Goal: Information Seeking & Learning: Learn about a topic

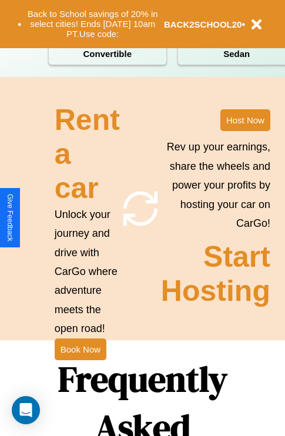
scroll to position [1425, 0]
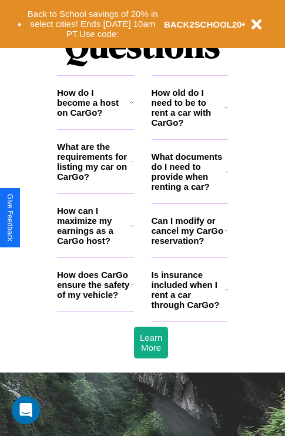
click at [226, 235] on icon at bounding box center [227, 230] width 4 height 9
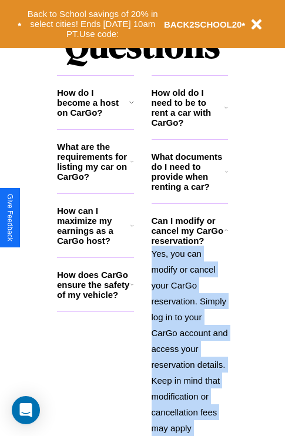
click at [189, 333] on p "Yes, you can modify or cancel your CarGo reservation. Simply log in to your Car…" at bounding box center [190, 365] width 77 height 238
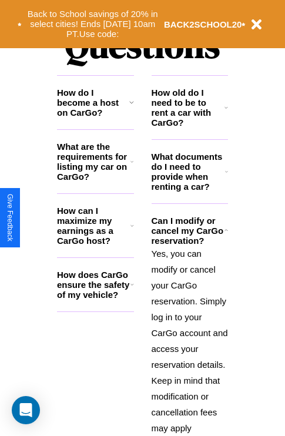
click at [95, 245] on h3 "How can I maximize my earnings as a CarGo host?" at bounding box center [94, 226] width 74 height 40
click at [189, 333] on p "Yes, you can modify or cancel your CarGo reservation. Simply log in to your Car…" at bounding box center [190, 365] width 77 height 238
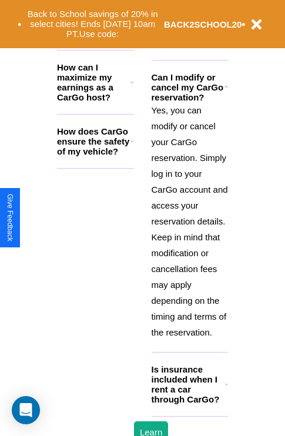
click at [189, 403] on h3 "Is insurance included when I rent a car through CarGo?" at bounding box center [189, 385] width 74 height 40
click at [95, 101] on h3 "How can I maximize my earnings as a CarGo host?" at bounding box center [94, 82] width 74 height 40
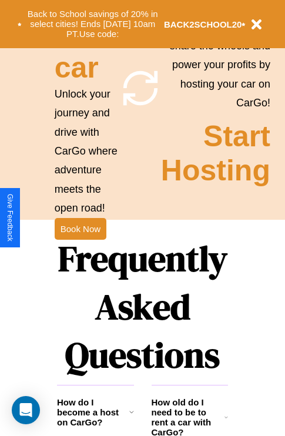
click at [131, 417] on icon at bounding box center [131, 412] width 5 height 9
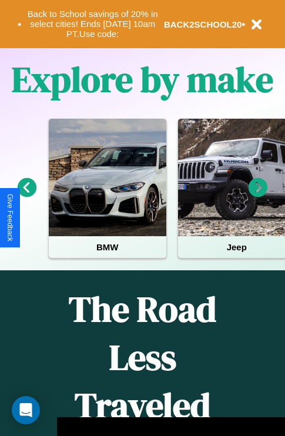
scroll to position [181, 0]
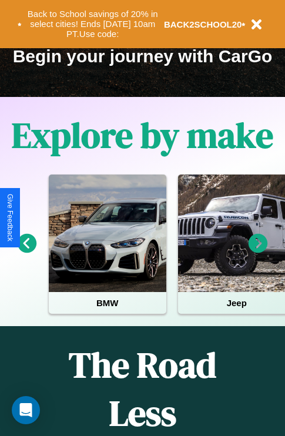
click at [258, 252] on icon at bounding box center [258, 243] width 19 height 19
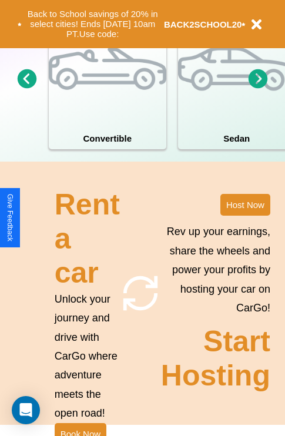
scroll to position [916, 0]
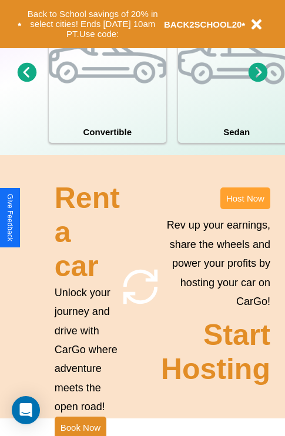
click at [245, 209] on button "Host Now" at bounding box center [246, 199] width 50 height 22
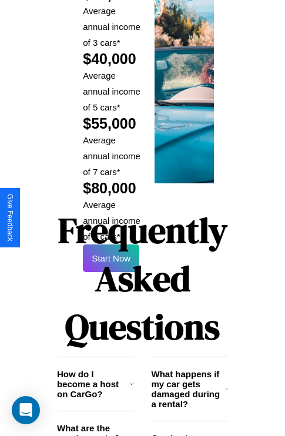
scroll to position [1731, 0]
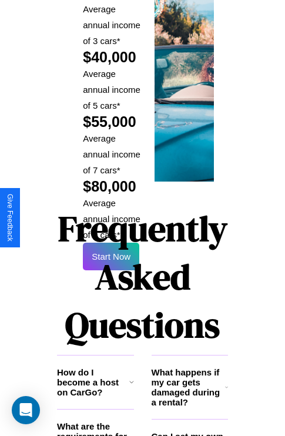
click at [111, 218] on h1 "Frequently Asked Questions" at bounding box center [142, 277] width 171 height 156
